Goal: Information Seeking & Learning: Find specific fact

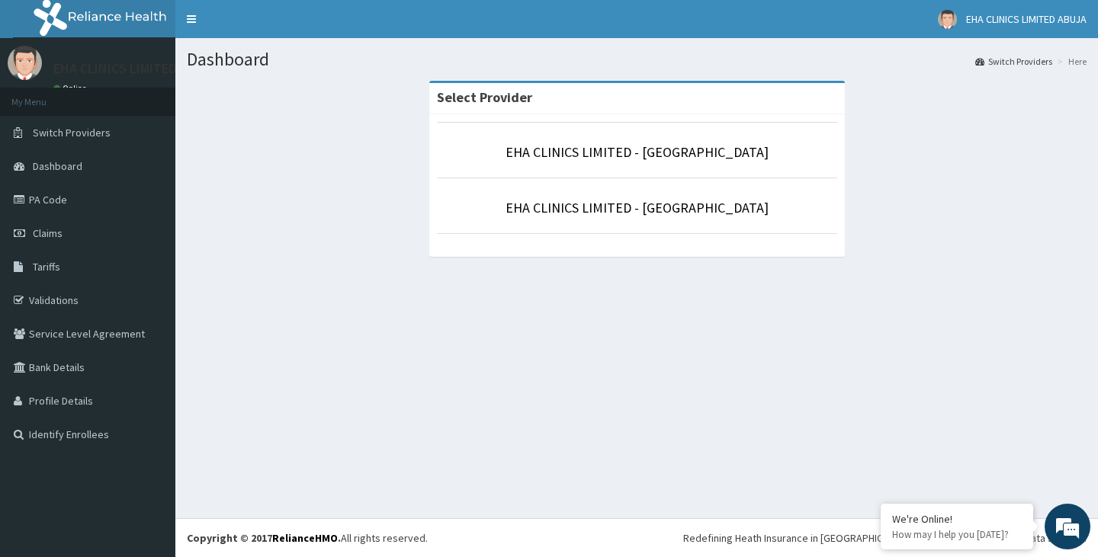
click at [631, 175] on li "EHA CLINICS LIMITED - [GEOGRAPHIC_DATA]" at bounding box center [637, 150] width 400 height 56
click at [80, 272] on link "Tariffs" at bounding box center [87, 267] width 175 height 34
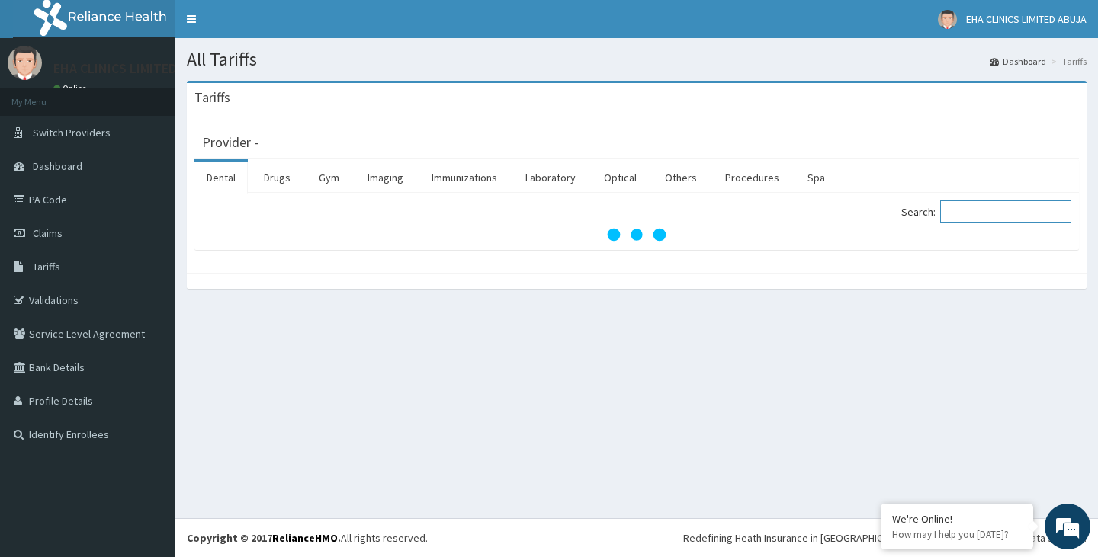
click at [997, 216] on input "Search:" at bounding box center [1005, 211] width 131 height 23
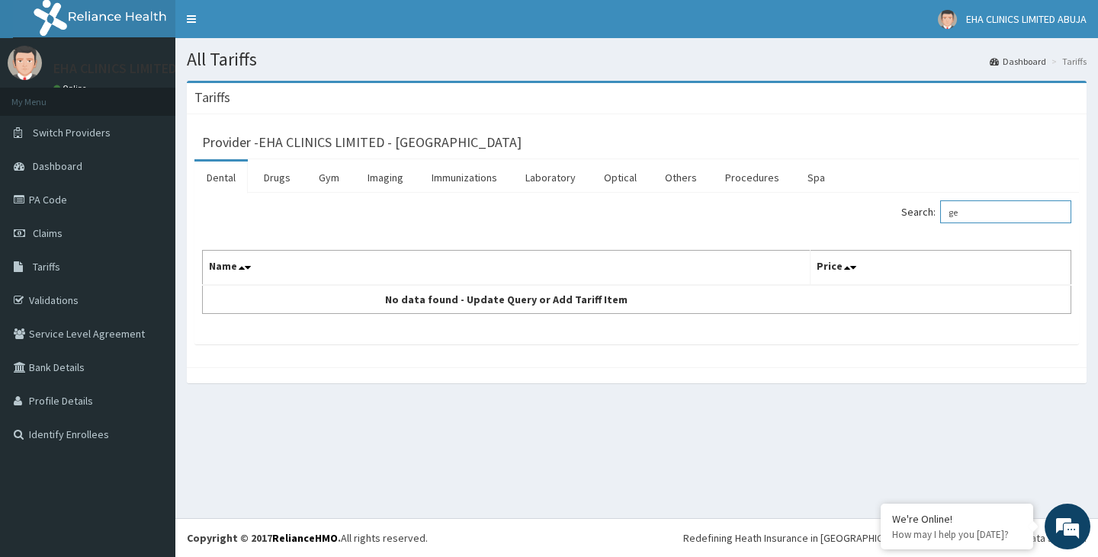
type input "g"
type input "[MEDICAL_DATA]"
click at [280, 181] on link "Drugs" at bounding box center [277, 178] width 51 height 32
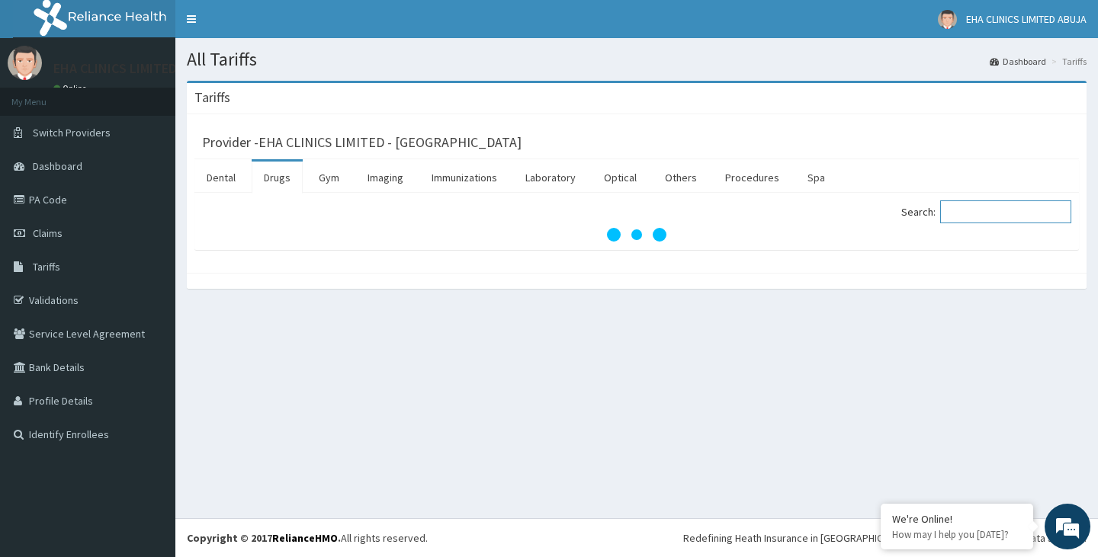
click at [1001, 207] on input "Search:" at bounding box center [1005, 211] width 131 height 23
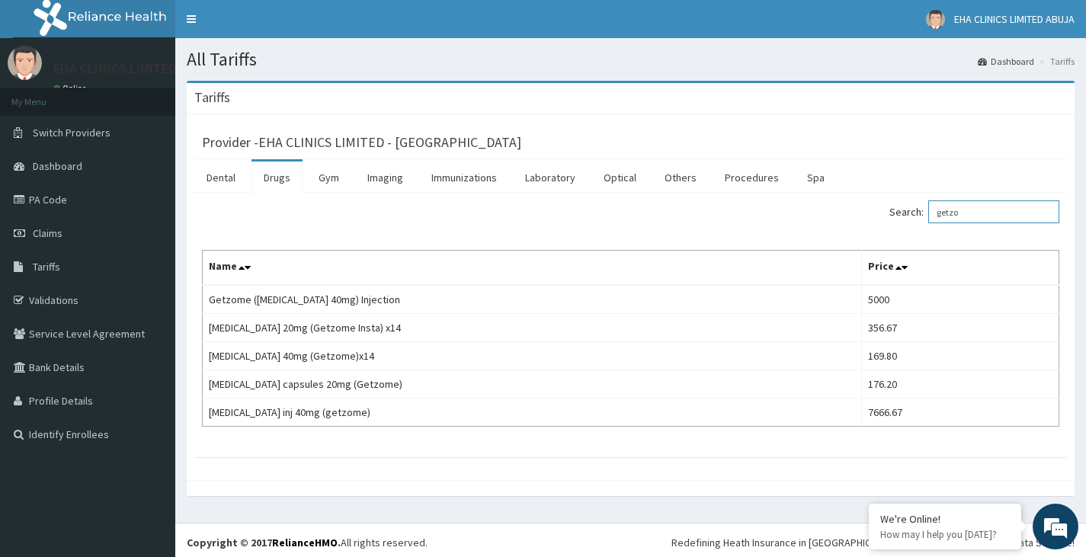
drag, startPoint x: 993, startPoint y: 217, endPoint x: 927, endPoint y: 220, distance: 66.4
click at [927, 220] on label "Search: getzo" at bounding box center [974, 211] width 170 height 23
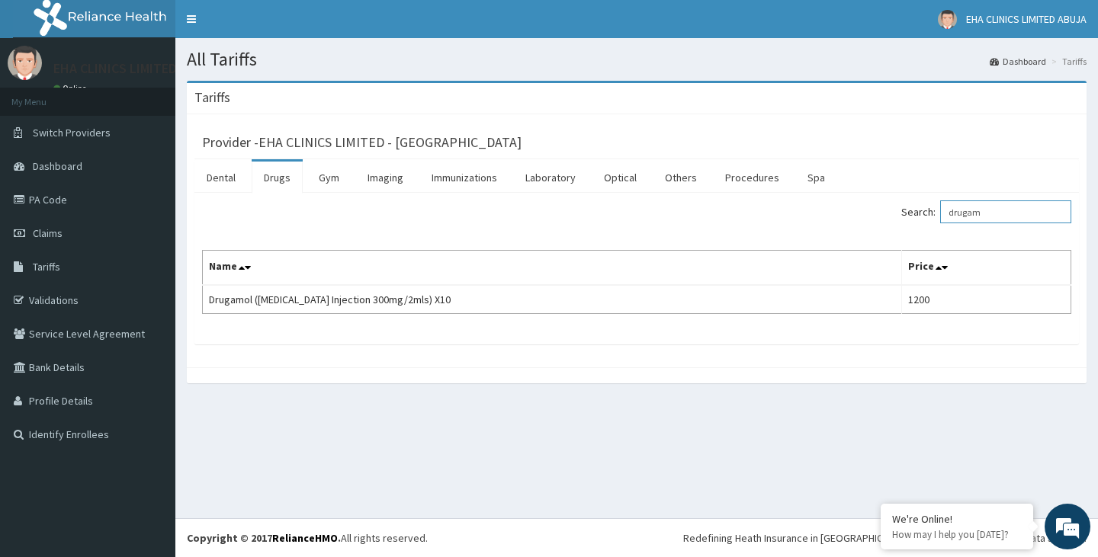
drag, startPoint x: 1019, startPoint y: 220, endPoint x: 875, endPoint y: 218, distance: 144.1
click at [875, 218] on div "Search: drugam" at bounding box center [859, 213] width 423 height 27
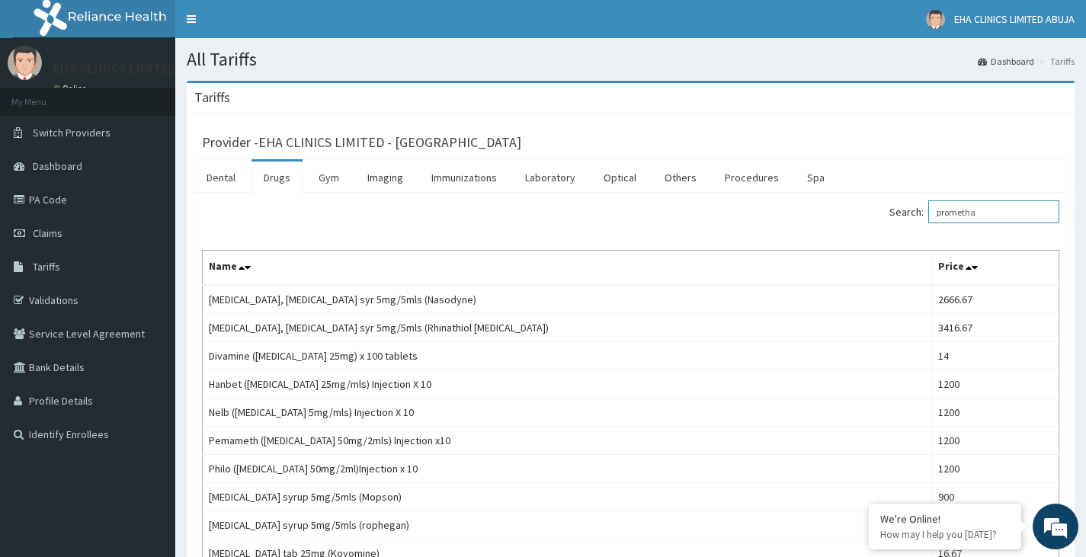
drag, startPoint x: 989, startPoint y: 214, endPoint x: 919, endPoint y: 209, distance: 70.3
click at [919, 209] on label "Search: prometha" at bounding box center [974, 211] width 170 height 23
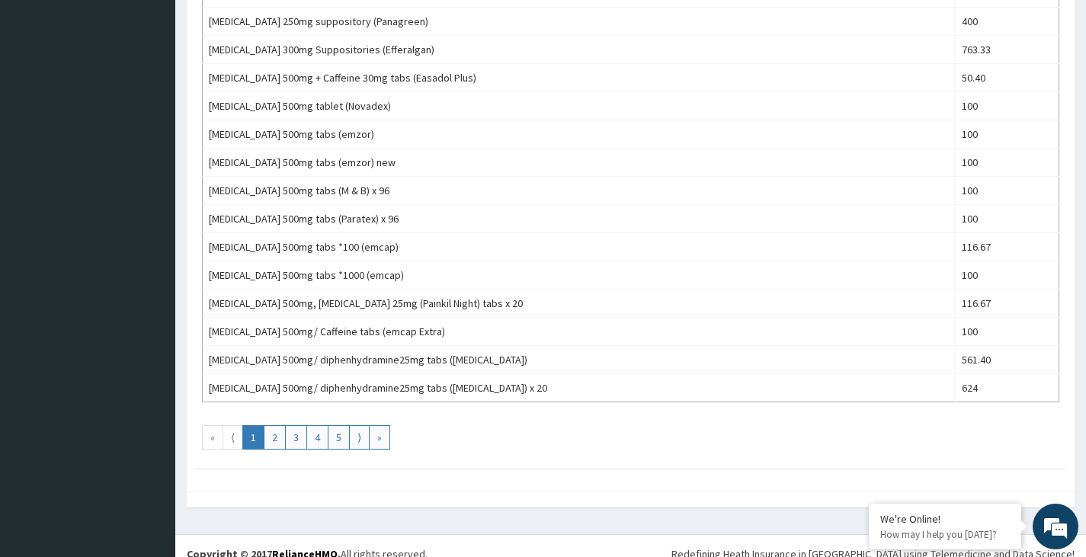
scroll to position [1309, 0]
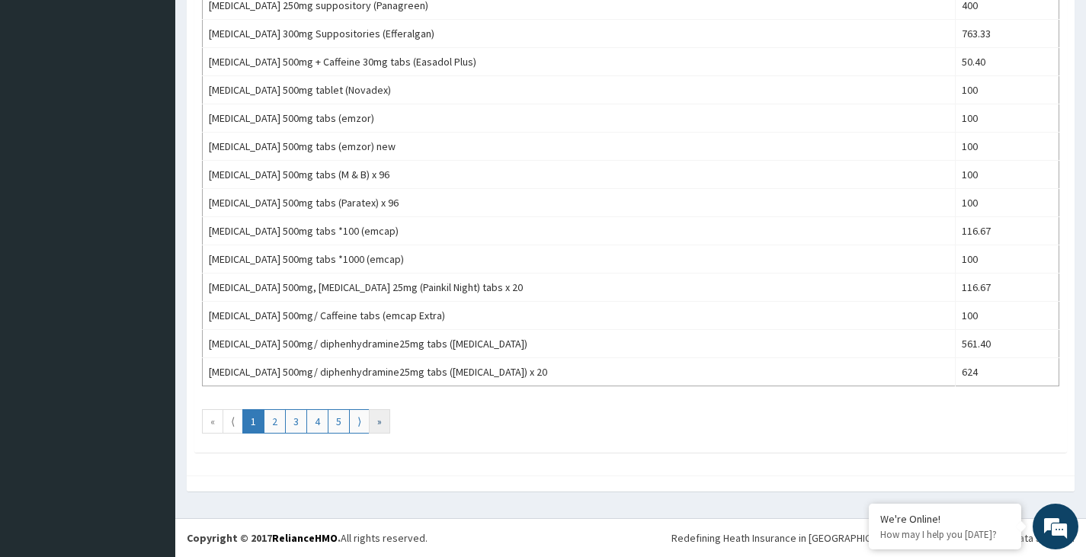
click at [388, 424] on link "»" at bounding box center [379, 421] width 21 height 24
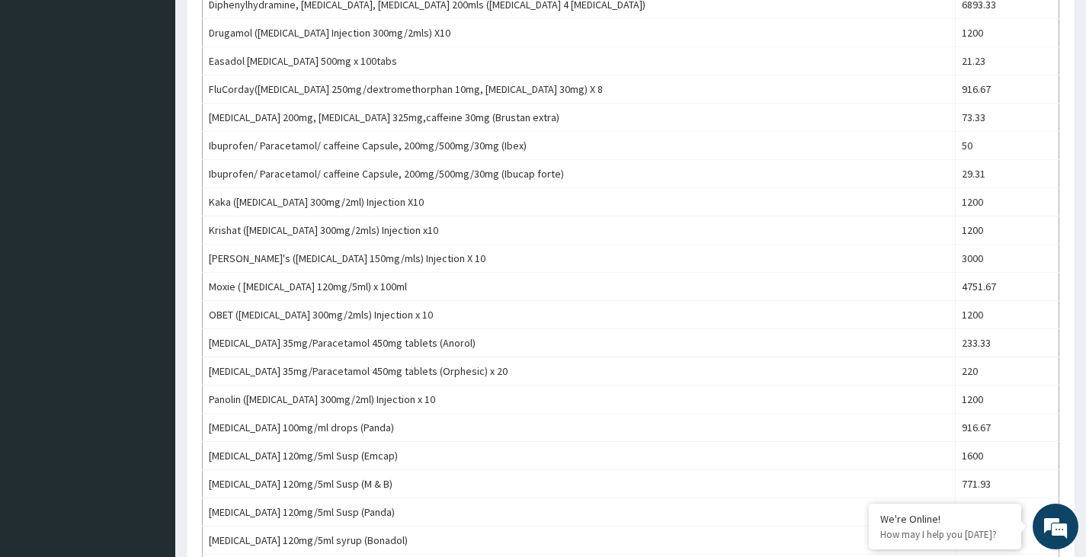
scroll to position [381, 0]
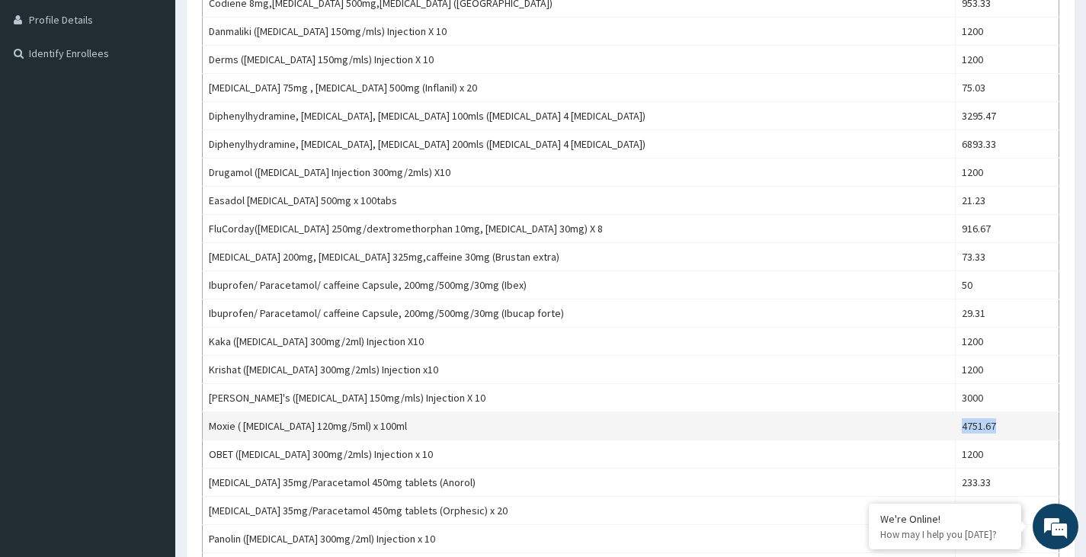
drag, startPoint x: 953, startPoint y: 423, endPoint x: 1008, endPoint y: 424, distance: 54.9
click at [1008, 424] on td "4751.67" at bounding box center [1008, 426] width 104 height 28
copy td "4751.67"
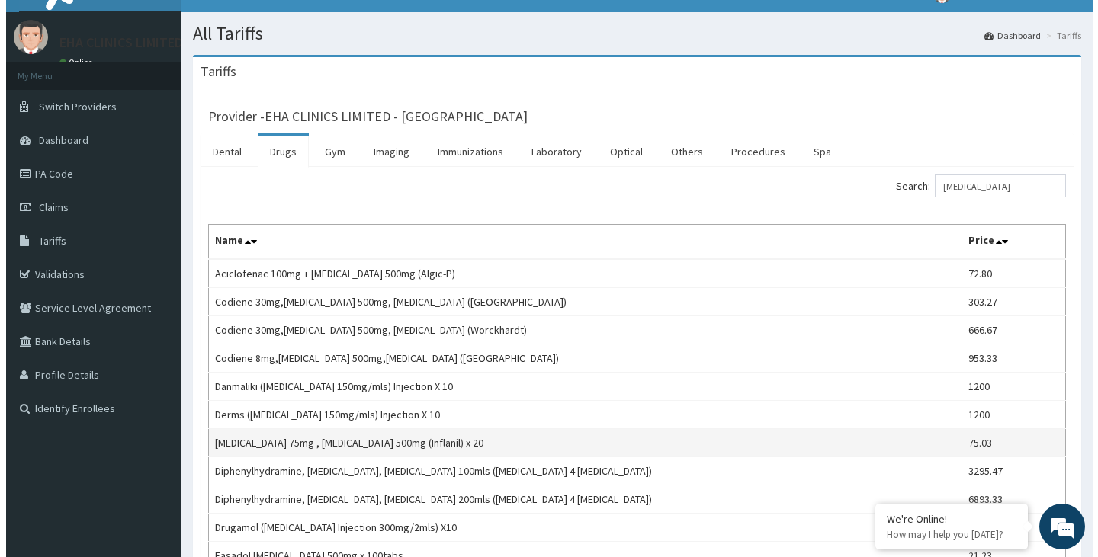
scroll to position [0, 0]
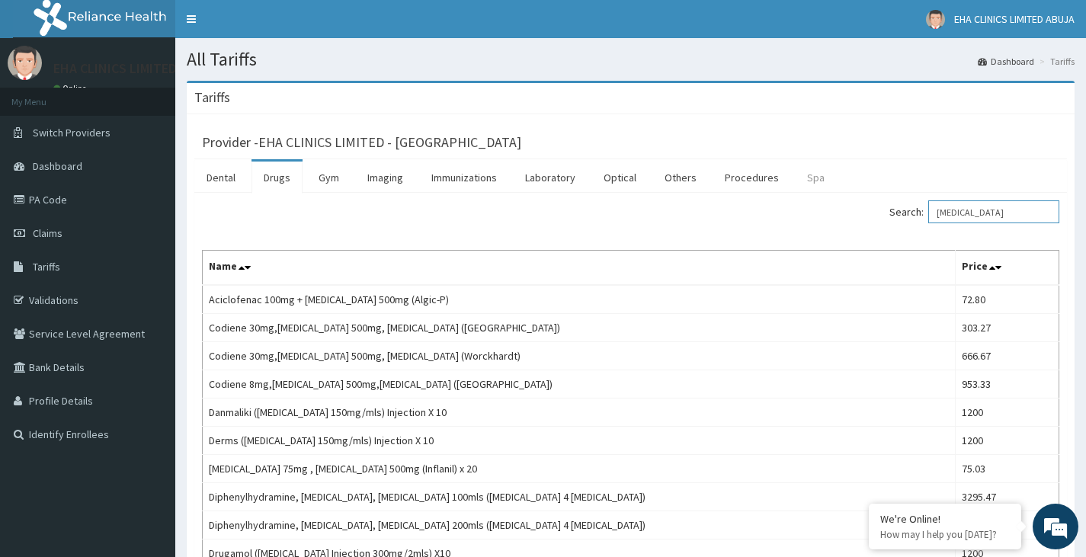
drag, startPoint x: 1012, startPoint y: 210, endPoint x: 805, endPoint y: 184, distance: 209.0
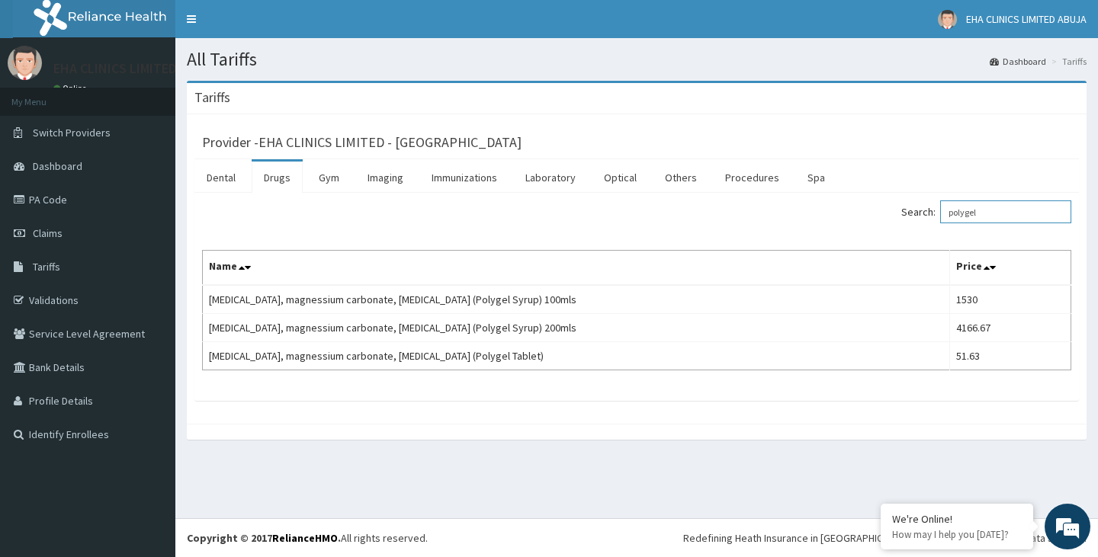
type input "polygel"
drag, startPoint x: 1000, startPoint y: 215, endPoint x: 968, endPoint y: 209, distance: 32.6
click at [968, 209] on input "polygel" at bounding box center [1005, 211] width 131 height 23
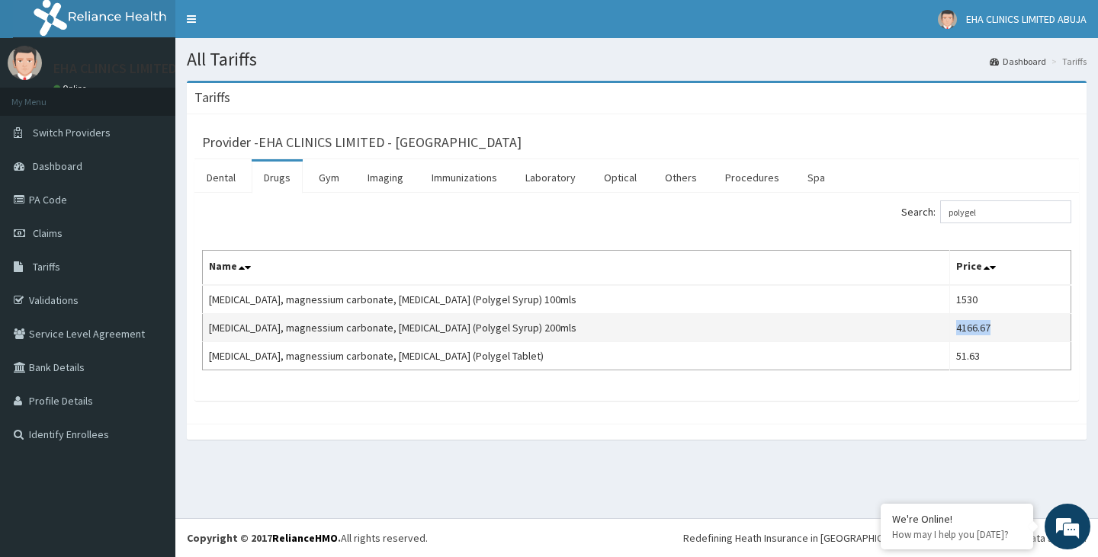
drag, startPoint x: 959, startPoint y: 327, endPoint x: 999, endPoint y: 327, distance: 40.4
click at [999, 327] on td "4166.67" at bounding box center [1009, 328] width 121 height 28
copy td "4166.67"
